Goal: Information Seeking & Learning: Check status

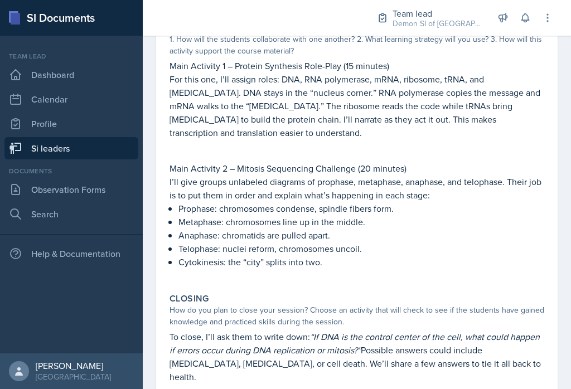
scroll to position [369, 0]
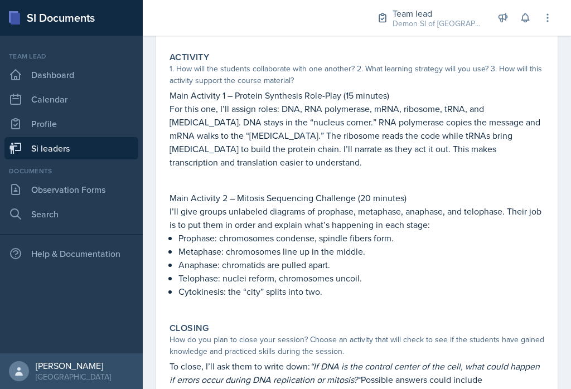
scroll to position [341, 0]
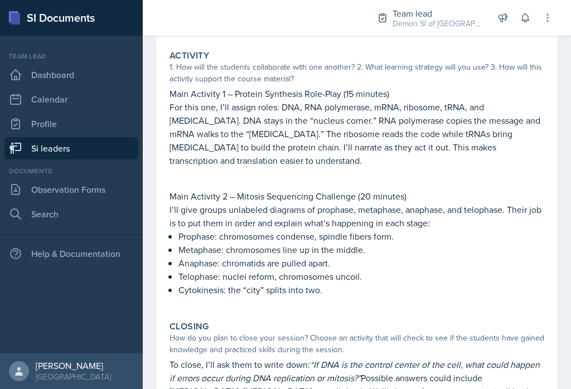
click at [167, 384] on div "Closing How do you plan to close your session? Choose an activity that will che…" at bounding box center [357, 372] width 384 height 110
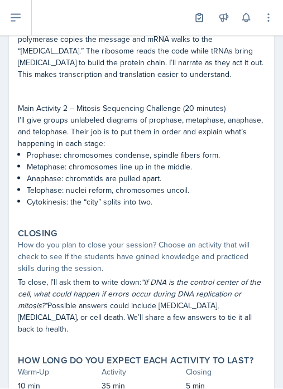
scroll to position [17, 0]
click at [200, 386] on div "September 4th, 2025 Christian Black BIOL 2251 Fall 2025 View Comments Comments …" at bounding box center [141, 32] width 283 height 794
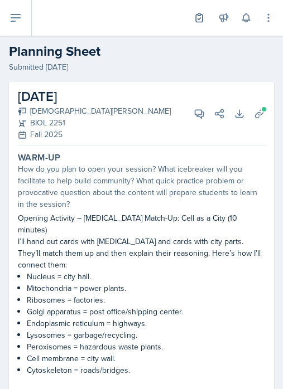
scroll to position [0, 0]
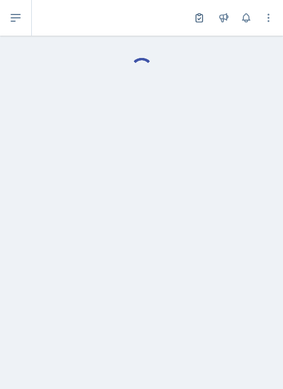
select select "Planning Sheets"
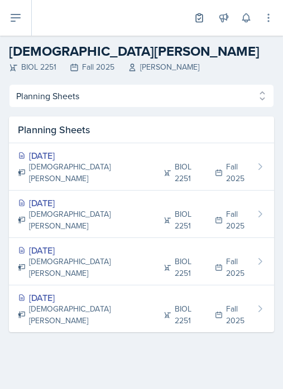
click at [15, 23] on icon at bounding box center [15, 17] width 13 height 13
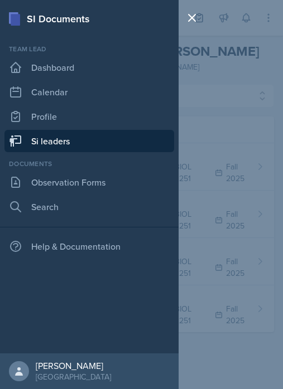
click at [90, 147] on link "Si leaders" at bounding box center [88, 141] width 169 height 22
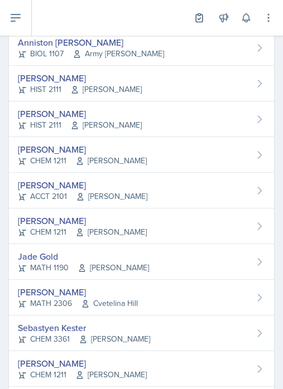
scroll to position [312, 0]
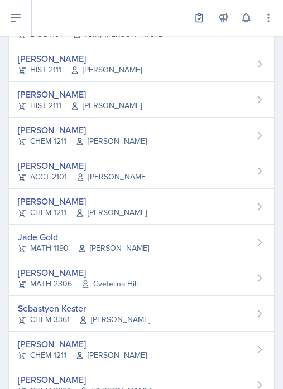
click at [60, 168] on div "[PERSON_NAME]" at bounding box center [82, 165] width 129 height 13
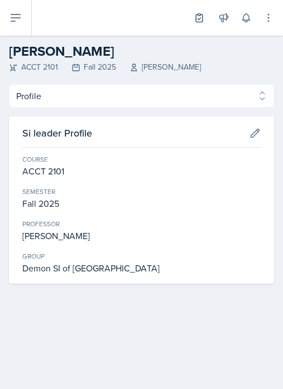
click at [121, 101] on select "Profile Planning Sheets Observation Forms Uploads" at bounding box center [141, 95] width 265 height 23
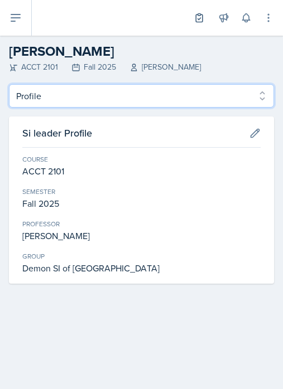
select select "Planning Sheets"
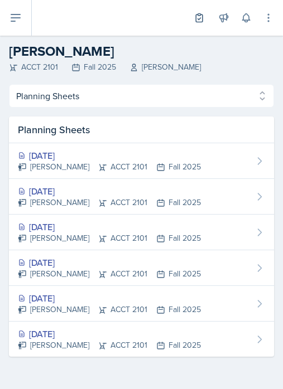
click at [73, 157] on div "Sep 24th, 2025" at bounding box center [109, 155] width 183 height 13
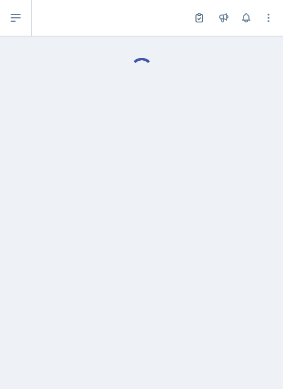
select select "Planning Sheets"
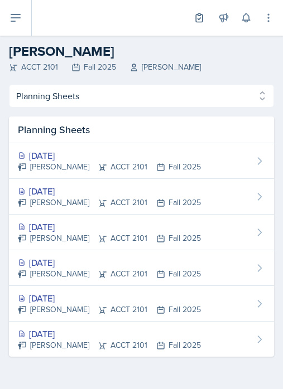
click at [65, 226] on div "[DATE]" at bounding box center [109, 226] width 183 height 13
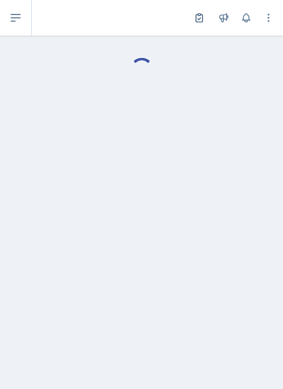
select select "Planning Sheets"
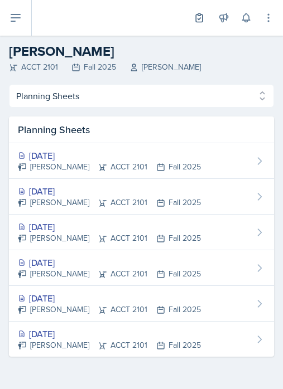
click at [79, 194] on div "[DATE]" at bounding box center [109, 191] width 183 height 13
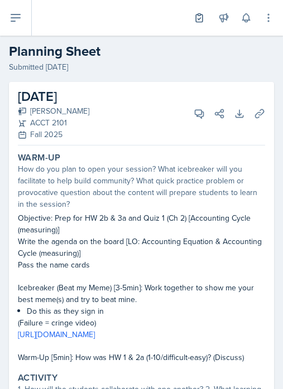
click at [256, 116] on icon at bounding box center [259, 113] width 11 height 11
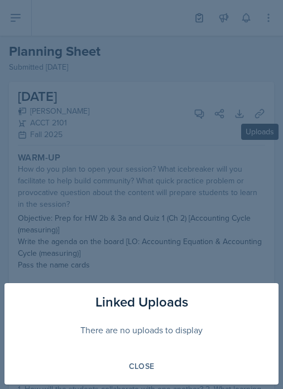
click at [146, 370] on div "Close" at bounding box center [142, 366] width 26 height 9
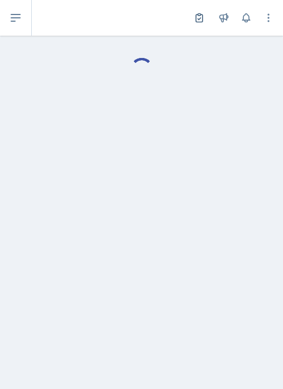
select select "Planning Sheets"
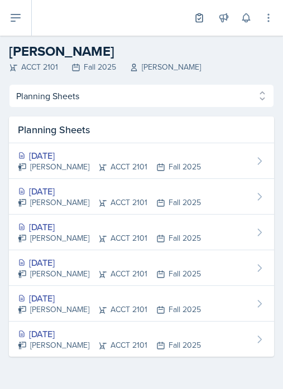
click at [20, 18] on icon at bounding box center [15, 17] width 9 height 7
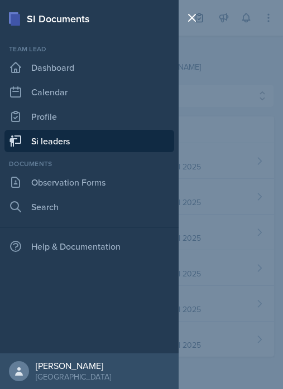
click at [77, 143] on link "Si leaders" at bounding box center [88, 141] width 169 height 22
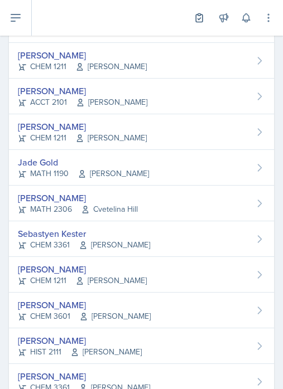
scroll to position [385, 0]
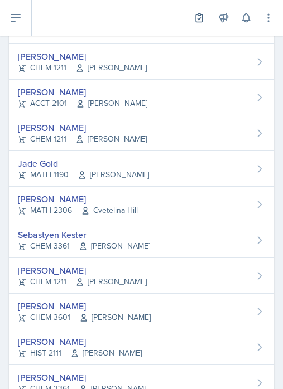
click at [52, 169] on div "MATH 1190 Ben Sloop" at bounding box center [83, 175] width 131 height 12
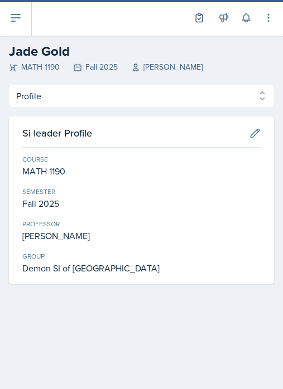
click at [84, 96] on select "Profile Planning Sheets Observation Forms Uploads" at bounding box center [141, 95] width 265 height 23
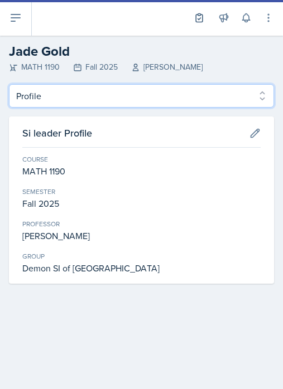
select select "Planning Sheets"
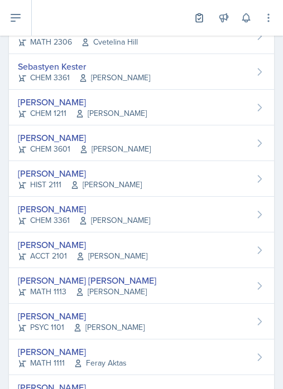
scroll to position [554, 0]
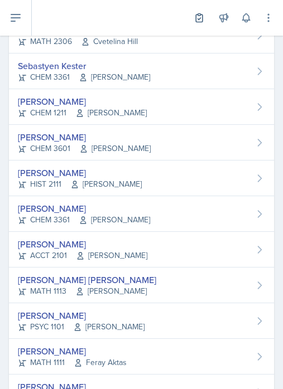
click at [76, 176] on div "[PERSON_NAME]" at bounding box center [80, 172] width 124 height 13
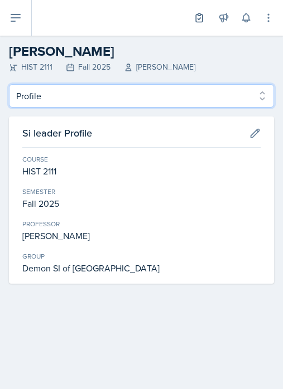
click at [63, 97] on select "Profile Planning Sheets Observation Forms Uploads" at bounding box center [141, 95] width 265 height 23
select select "Planning Sheets"
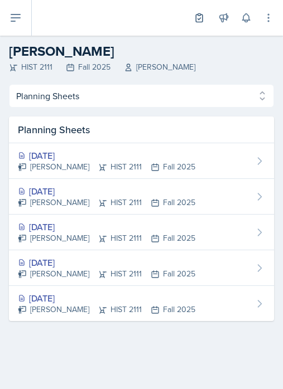
click at [80, 195] on div "[DATE]" at bounding box center [106, 191] width 177 height 13
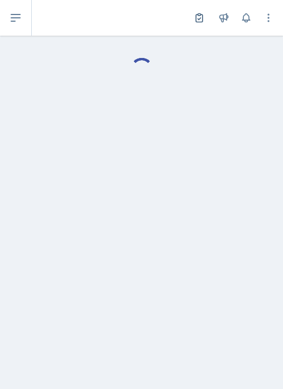
select select "Planning Sheets"
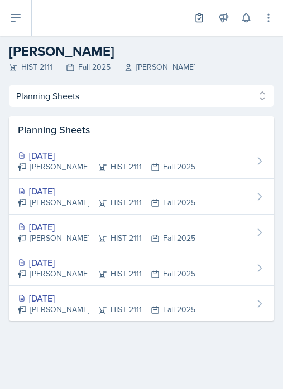
click at [143, 159] on div "Sep 5th, 2025" at bounding box center [106, 155] width 177 height 13
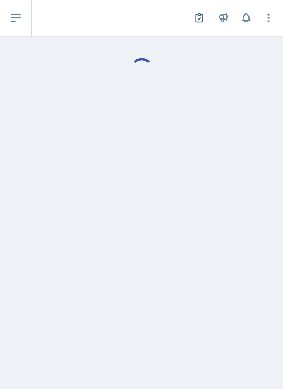
select select "Planning Sheets"
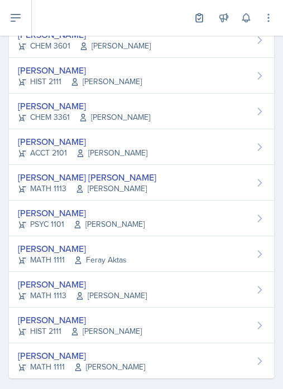
scroll to position [656, 0]
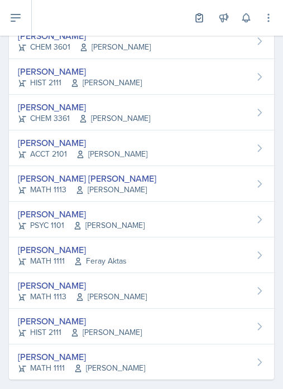
click at [67, 358] on div "[PERSON_NAME]" at bounding box center [81, 356] width 127 height 13
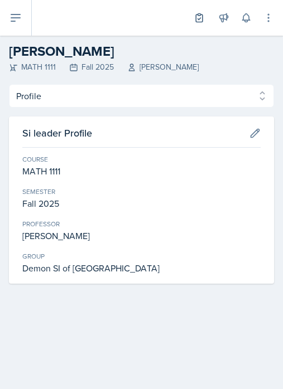
click at [73, 98] on select "Profile Planning Sheets Observation Forms Uploads" at bounding box center [141, 95] width 265 height 23
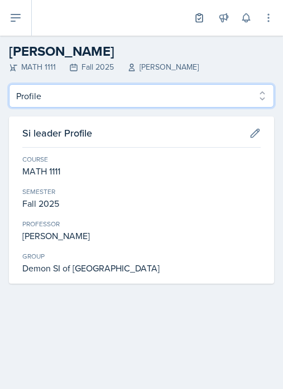
select select "Planning Sheets"
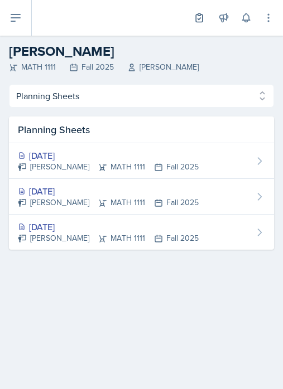
click at [157, 162] on div "[PERSON_NAME] MATH 1111 Fall 2025" at bounding box center [108, 167] width 181 height 12
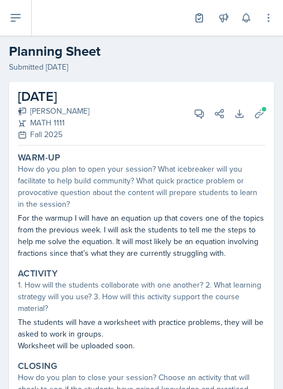
click at [261, 112] on span at bounding box center [263, 109] width 7 height 7
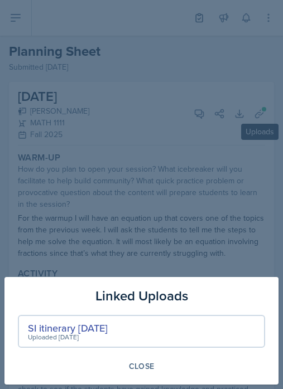
click at [153, 367] on div "Close" at bounding box center [142, 366] width 26 height 9
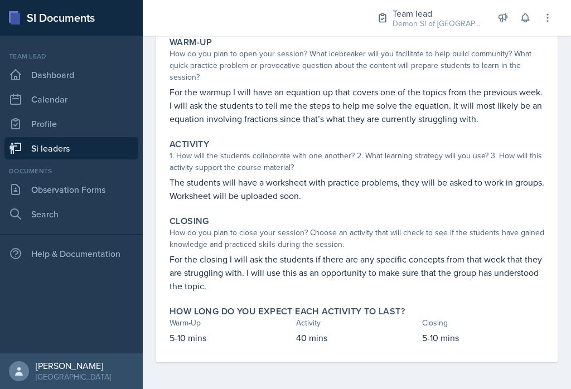
scroll to position [16, 0]
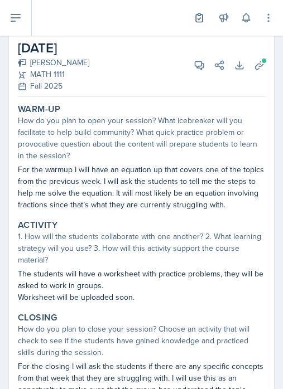
scroll to position [52, 0]
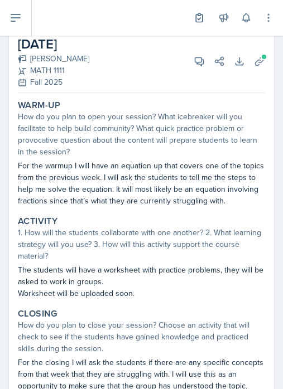
click at [184, 386] on p "For the closing I will ask the students if there are any specific concepts from…" at bounding box center [141, 374] width 247 height 35
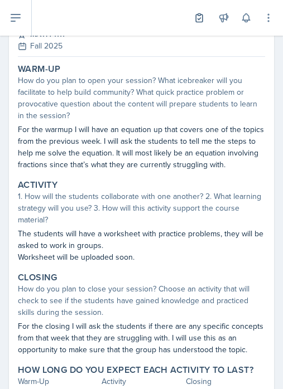
scroll to position [98, 0]
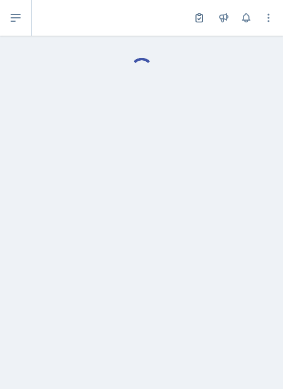
select select "Planning Sheets"
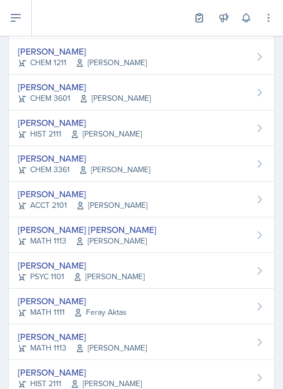
scroll to position [602, 0]
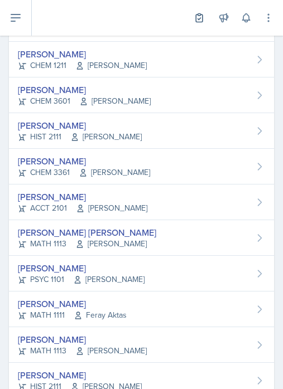
click at [86, 203] on span "[PERSON_NAME]" at bounding box center [111, 208] width 71 height 12
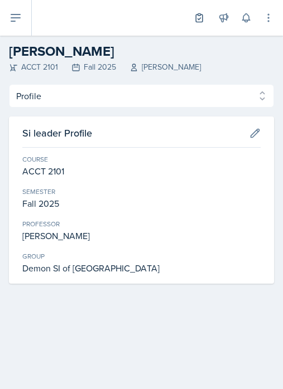
click at [96, 95] on select "Profile Planning Sheets Observation Forms Uploads" at bounding box center [141, 95] width 265 height 23
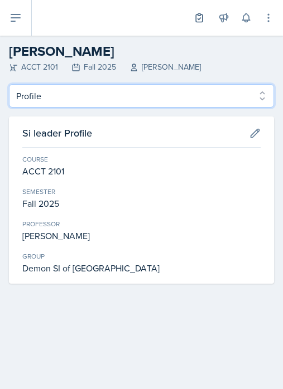
select select "Planning Sheets"
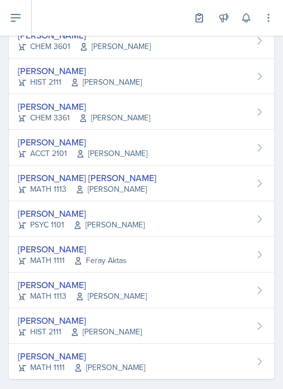
scroll to position [656, 0]
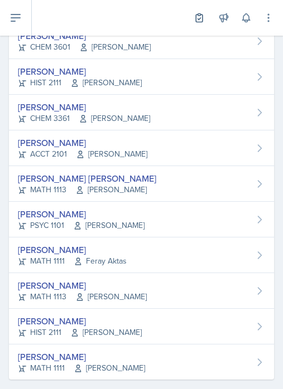
click at [75, 255] on div "[PERSON_NAME]" at bounding box center [72, 249] width 109 height 13
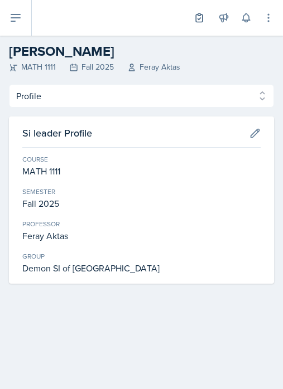
click at [60, 100] on select "Profile Planning Sheets Observation Forms Uploads" at bounding box center [141, 95] width 265 height 23
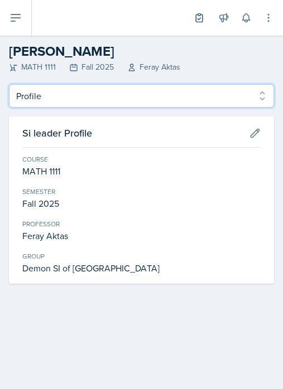
select select "Planning Sheets"
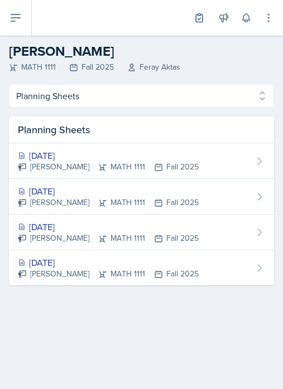
click at [72, 198] on div "[PERSON_NAME] MATH 1111 Fall 2025" at bounding box center [108, 203] width 181 height 12
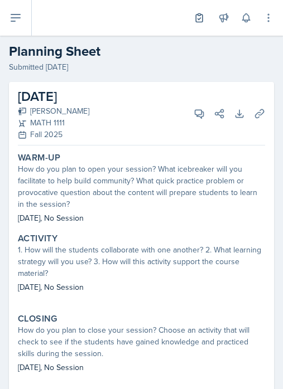
select select "Planning Sheets"
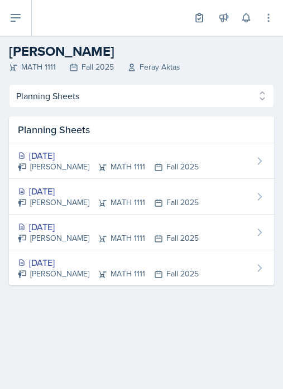
click at [100, 167] on icon at bounding box center [102, 167] width 7 height 7
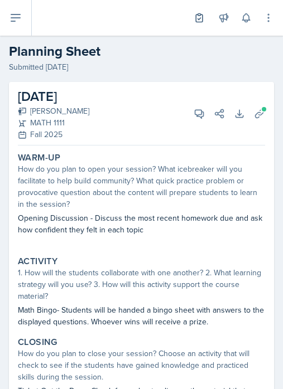
click at [261, 114] on icon at bounding box center [259, 113] width 8 height 8
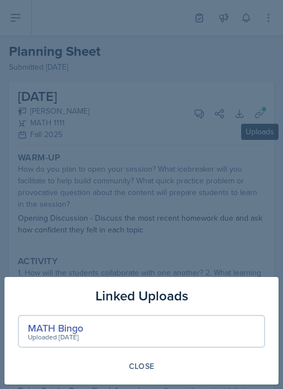
click at [77, 324] on div "MATH Bingo" at bounding box center [55, 328] width 55 height 15
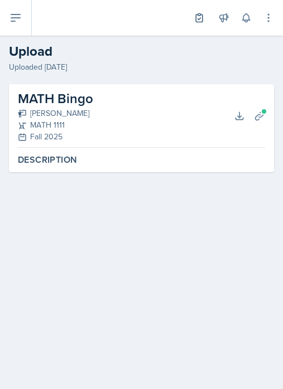
click at [236, 118] on icon at bounding box center [238, 115] width 7 height 7
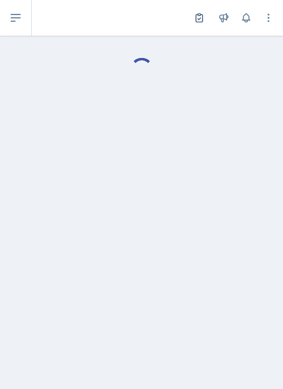
select select "Planning Sheets"
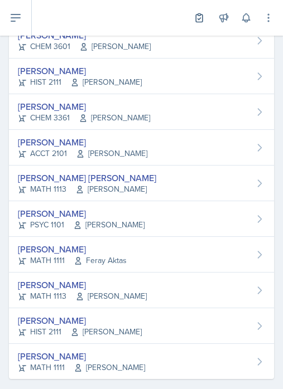
scroll to position [656, 0]
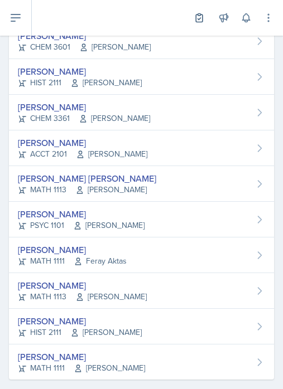
click at [71, 355] on div "[PERSON_NAME]" at bounding box center [81, 356] width 127 height 13
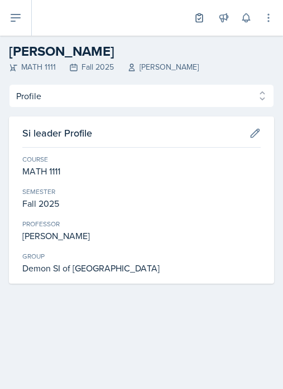
click at [109, 101] on select "Profile Planning Sheets Observation Forms Uploads" at bounding box center [141, 95] width 265 height 23
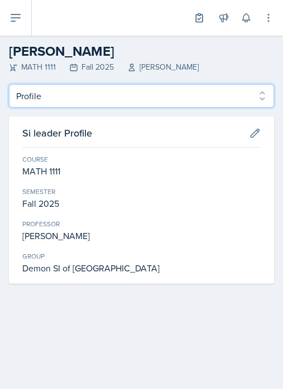
select select "Planning Sheets"
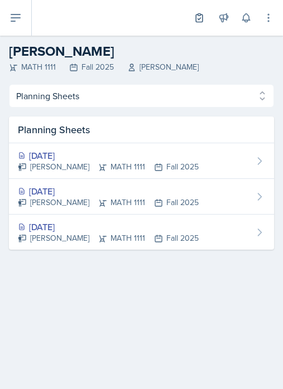
click at [108, 161] on div "[PERSON_NAME] MATH 1111 Fall 2025" at bounding box center [108, 167] width 181 height 12
